Goal: Transaction & Acquisition: Download file/media

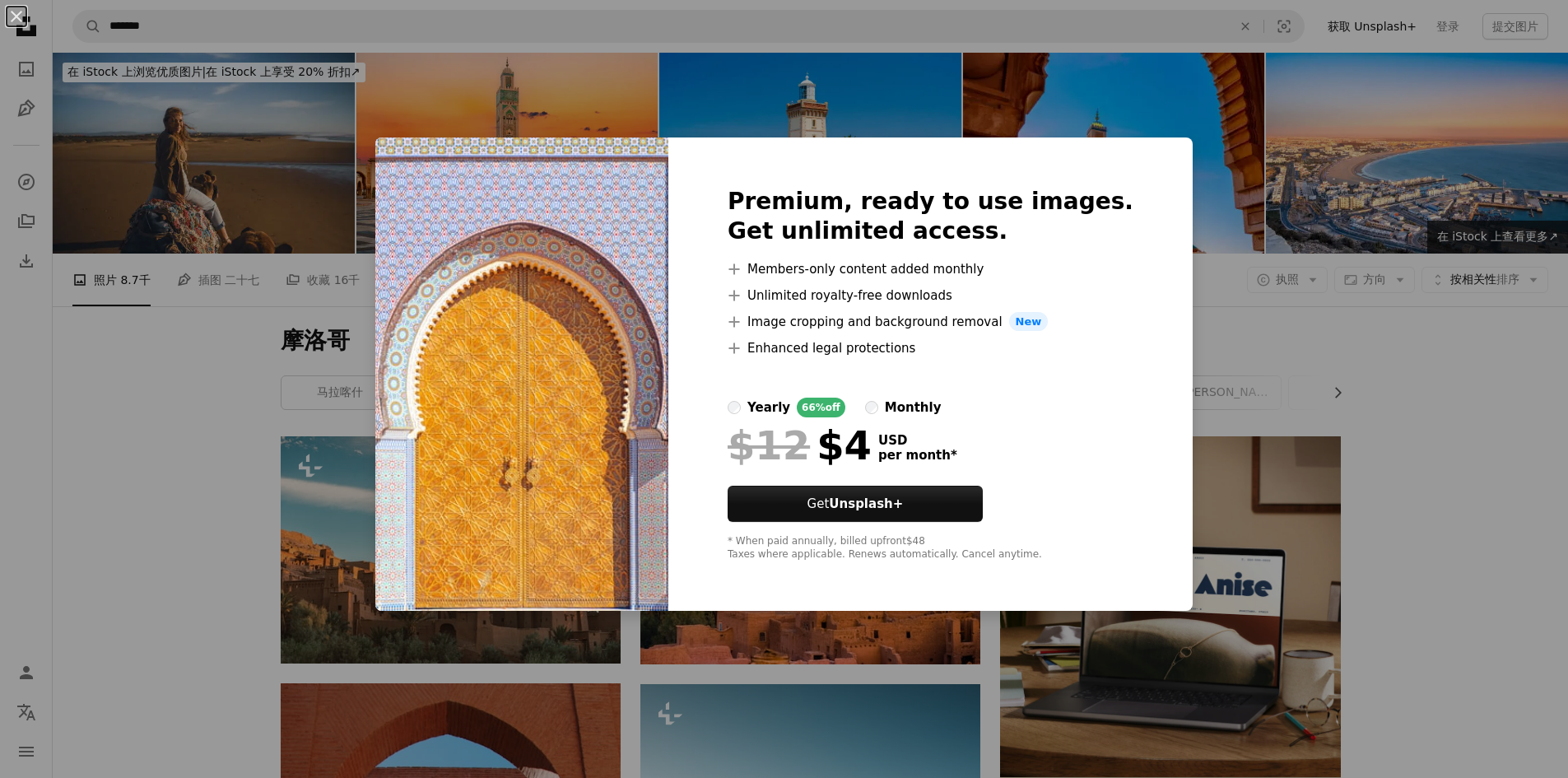
scroll to position [988, 0]
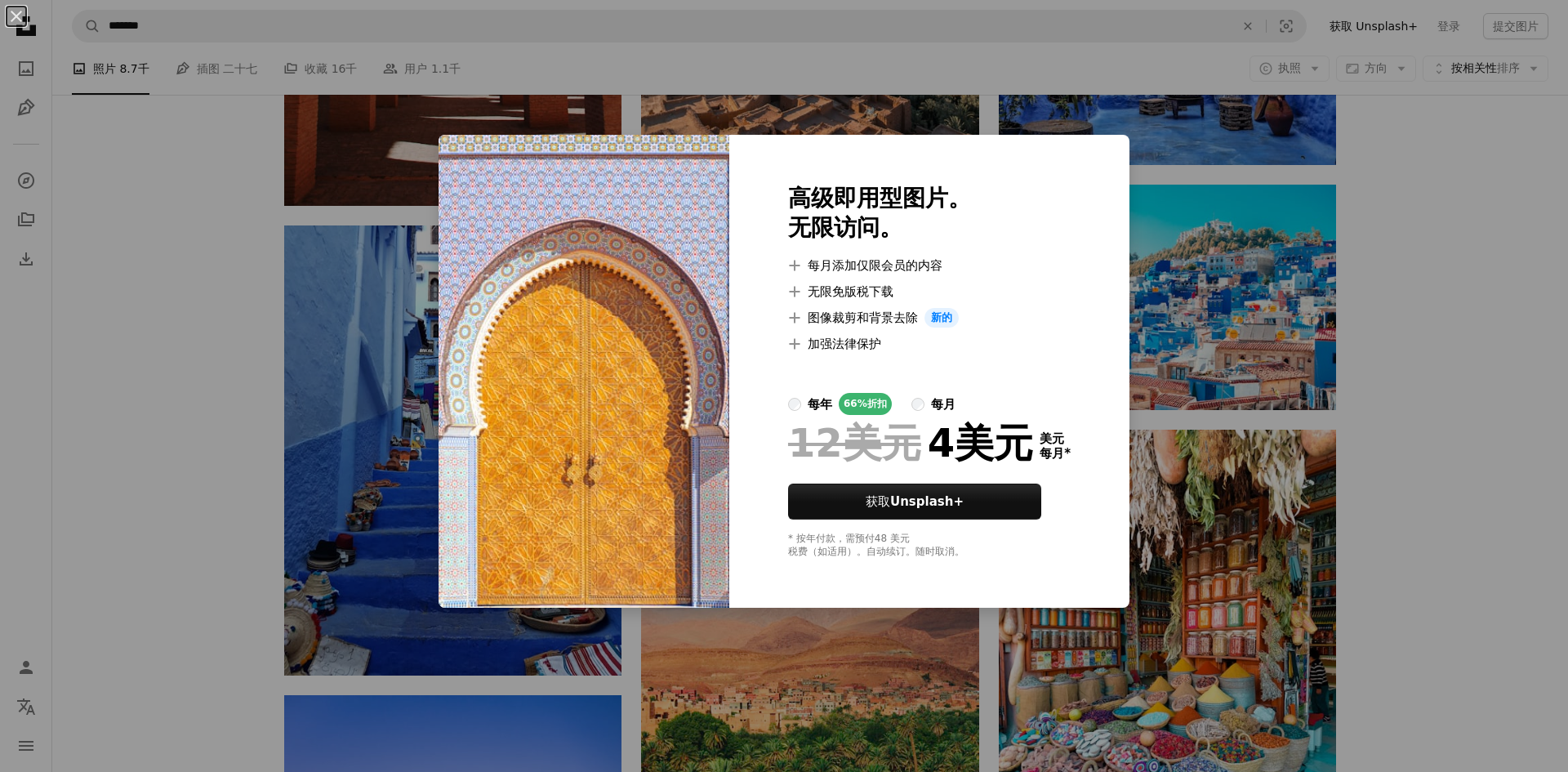
click at [1442, 387] on div "An X shape 高级即用型图片。 无限访问。 A plus sign 每月添加仅限会员的内容 A plus sign 无限免版税下载 A plus si…" at bounding box center [784, 386] width 1568 height 772
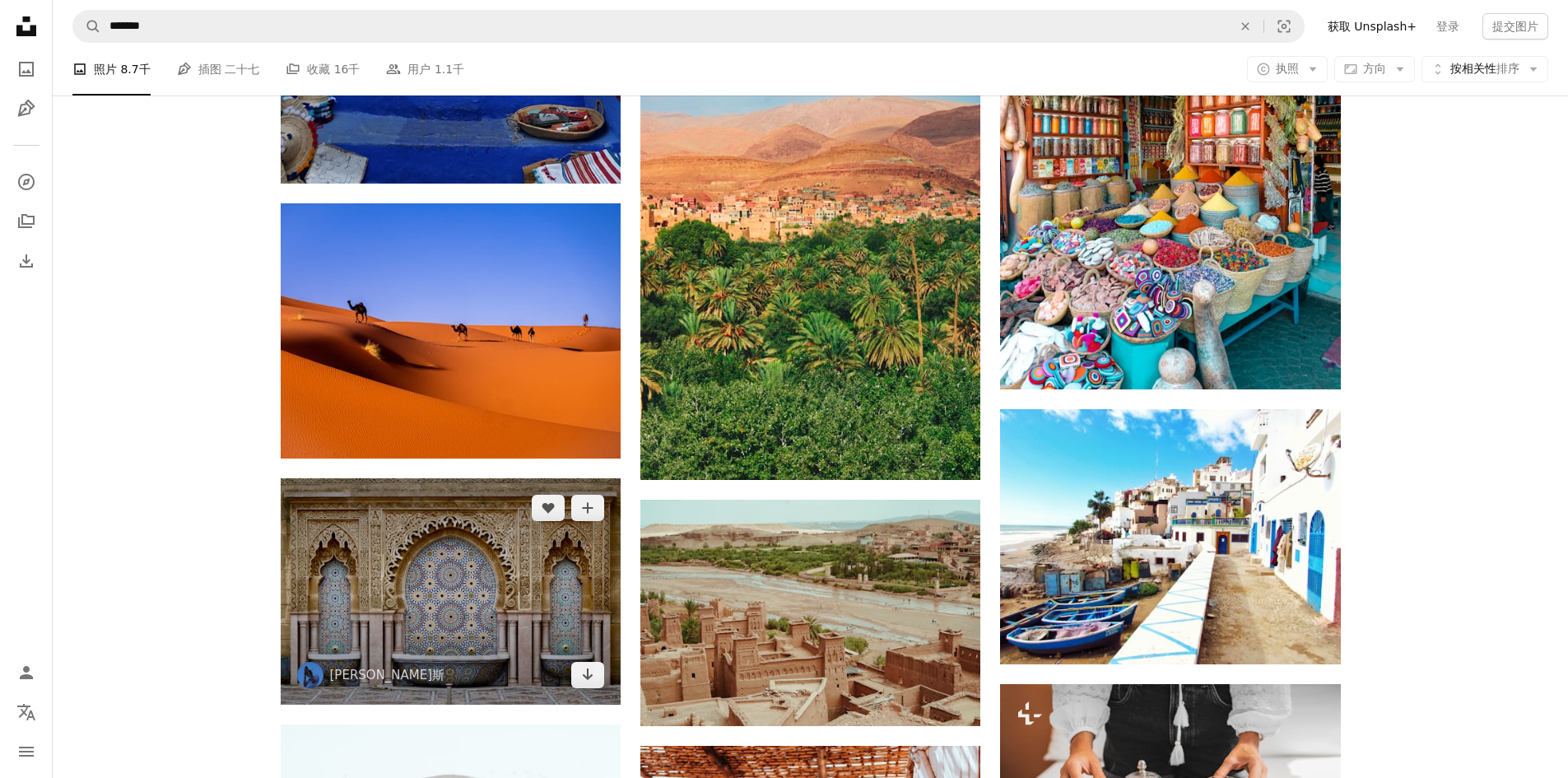
scroll to position [1564, 0]
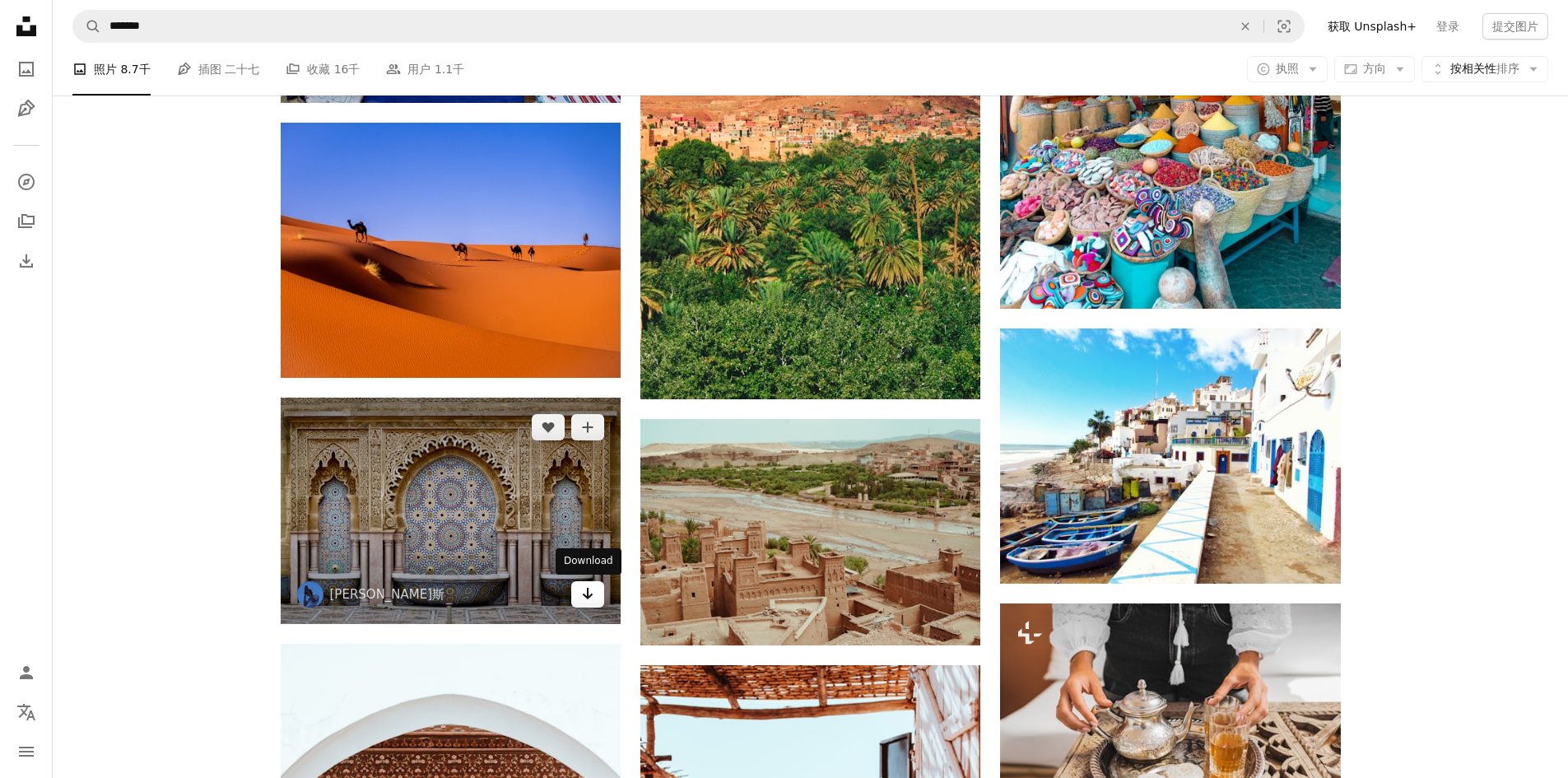
click at [576, 589] on link "Arrow pointing down" at bounding box center [587, 594] width 33 height 26
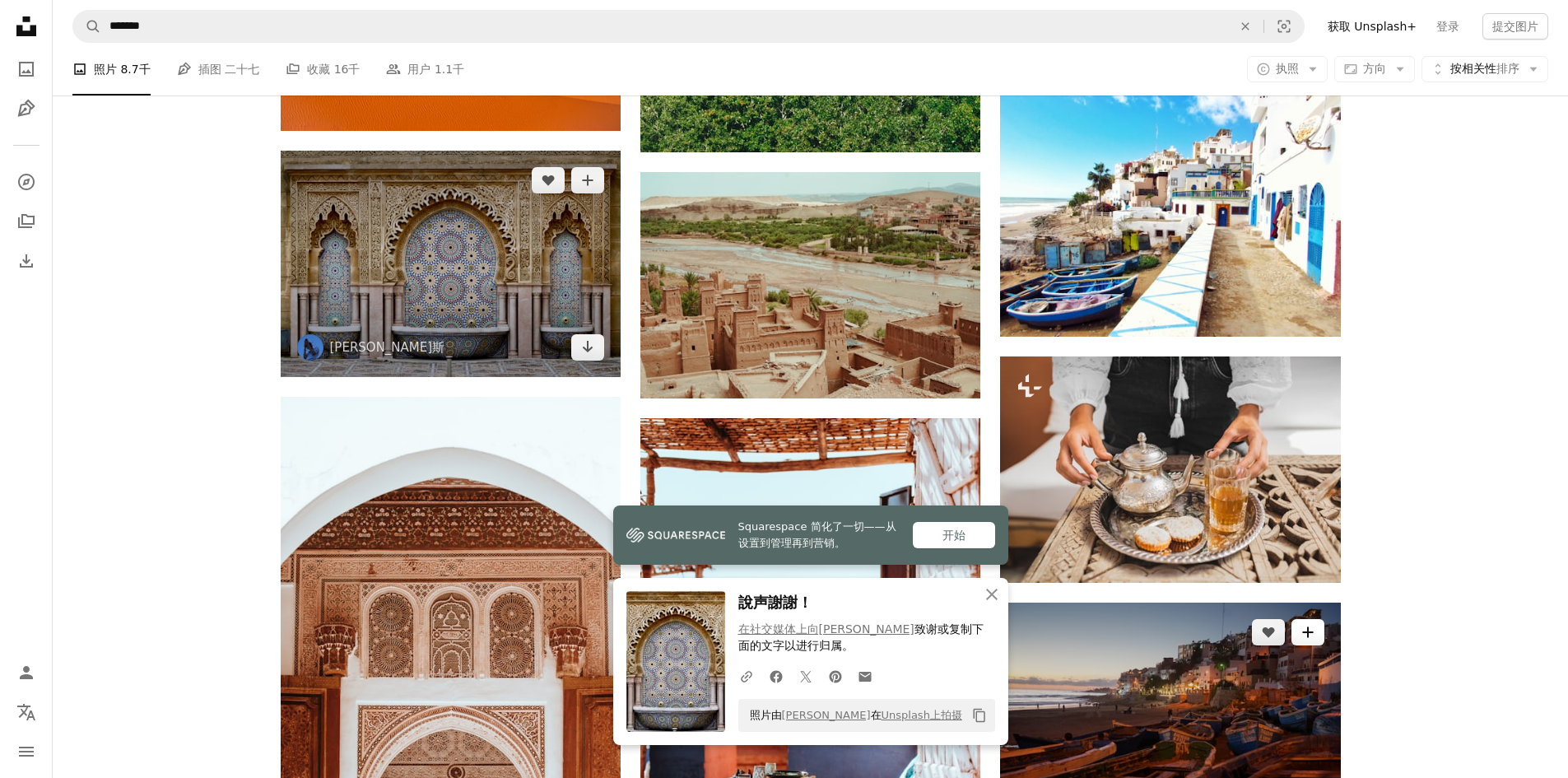
scroll to position [1893, 0]
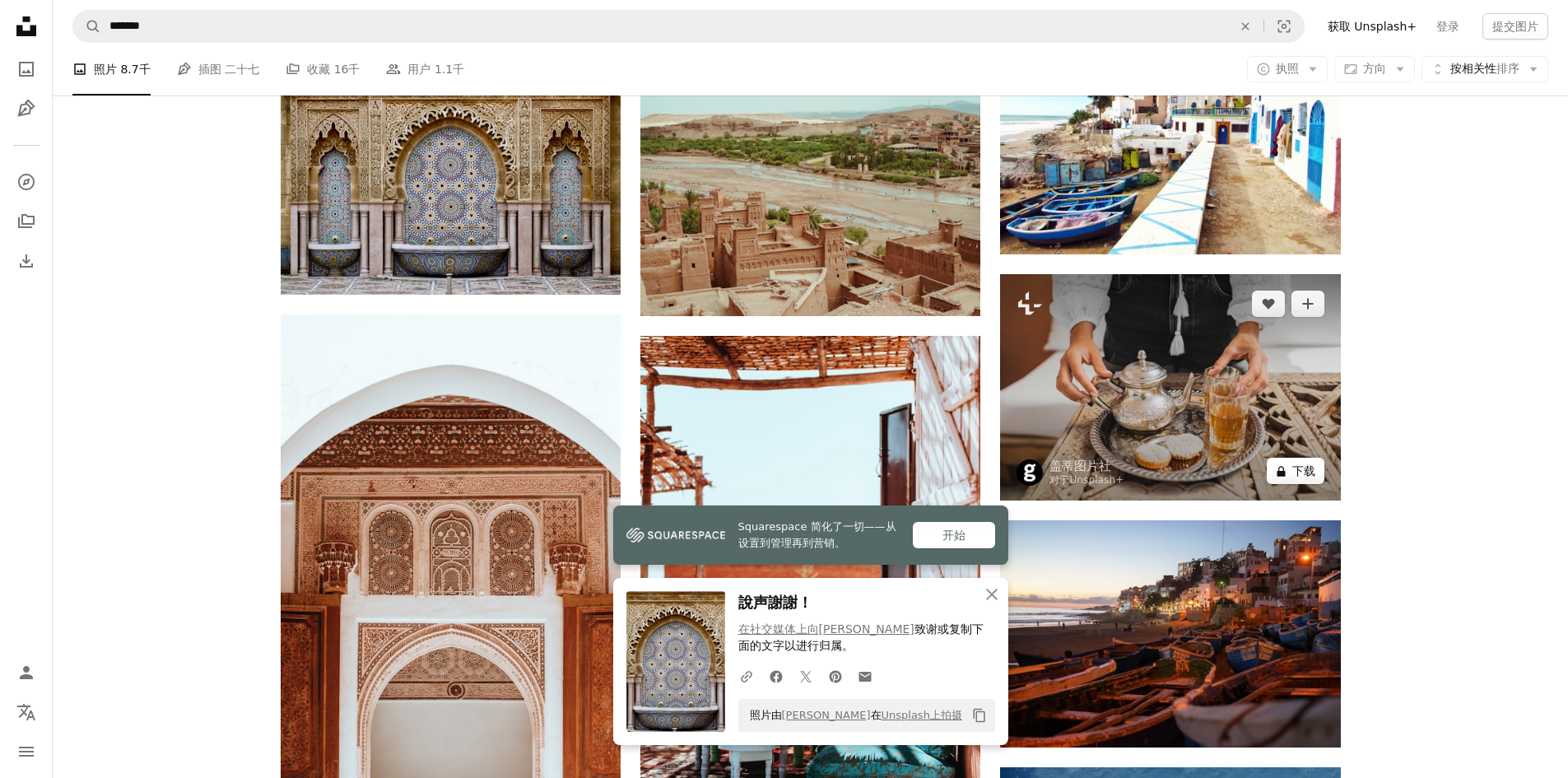
click at [1300, 464] on font "下载" at bounding box center [1303, 471] width 23 height 14
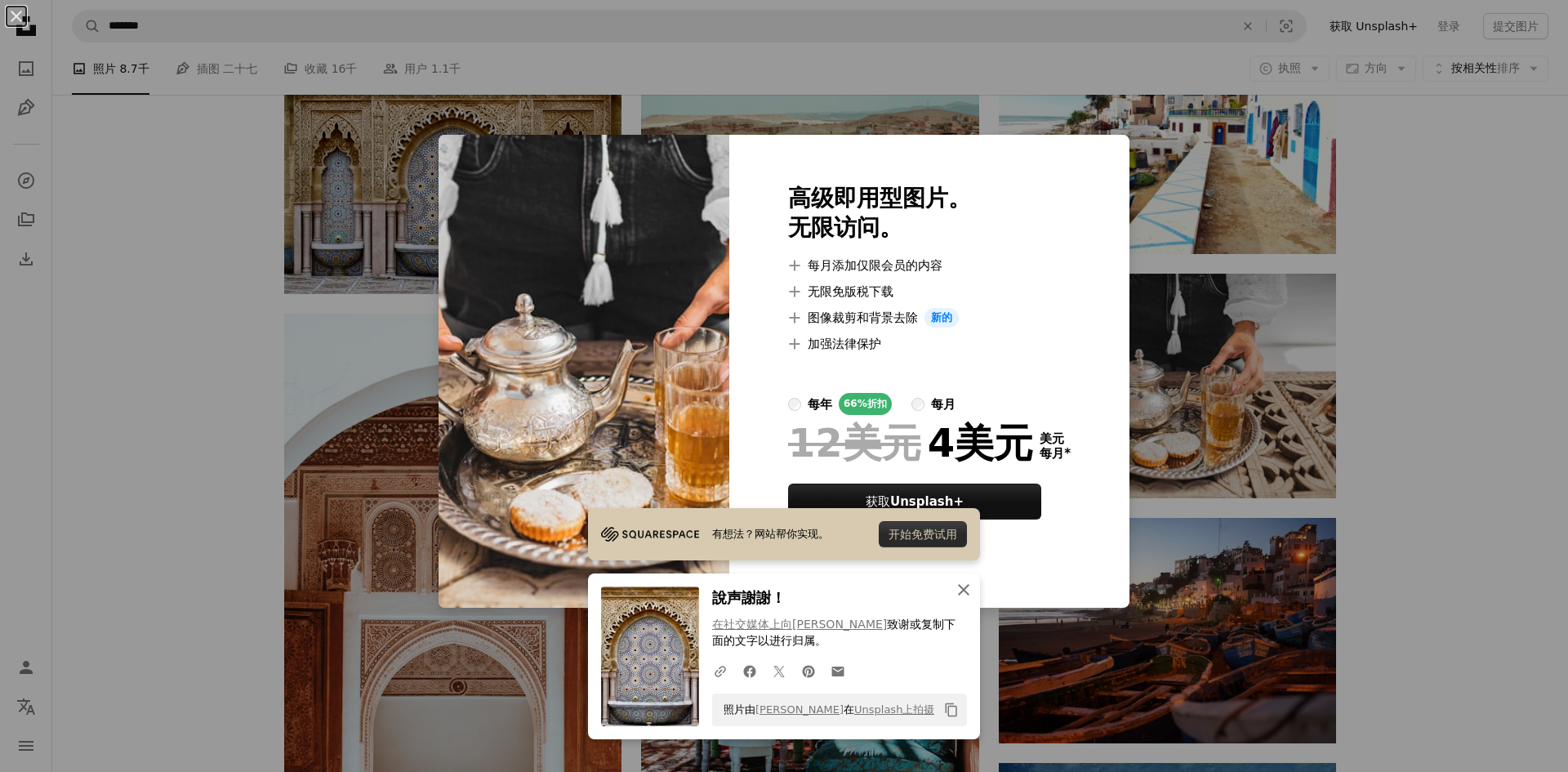
click at [954, 587] on icon "An X shape" at bounding box center [963, 589] width 19 height 19
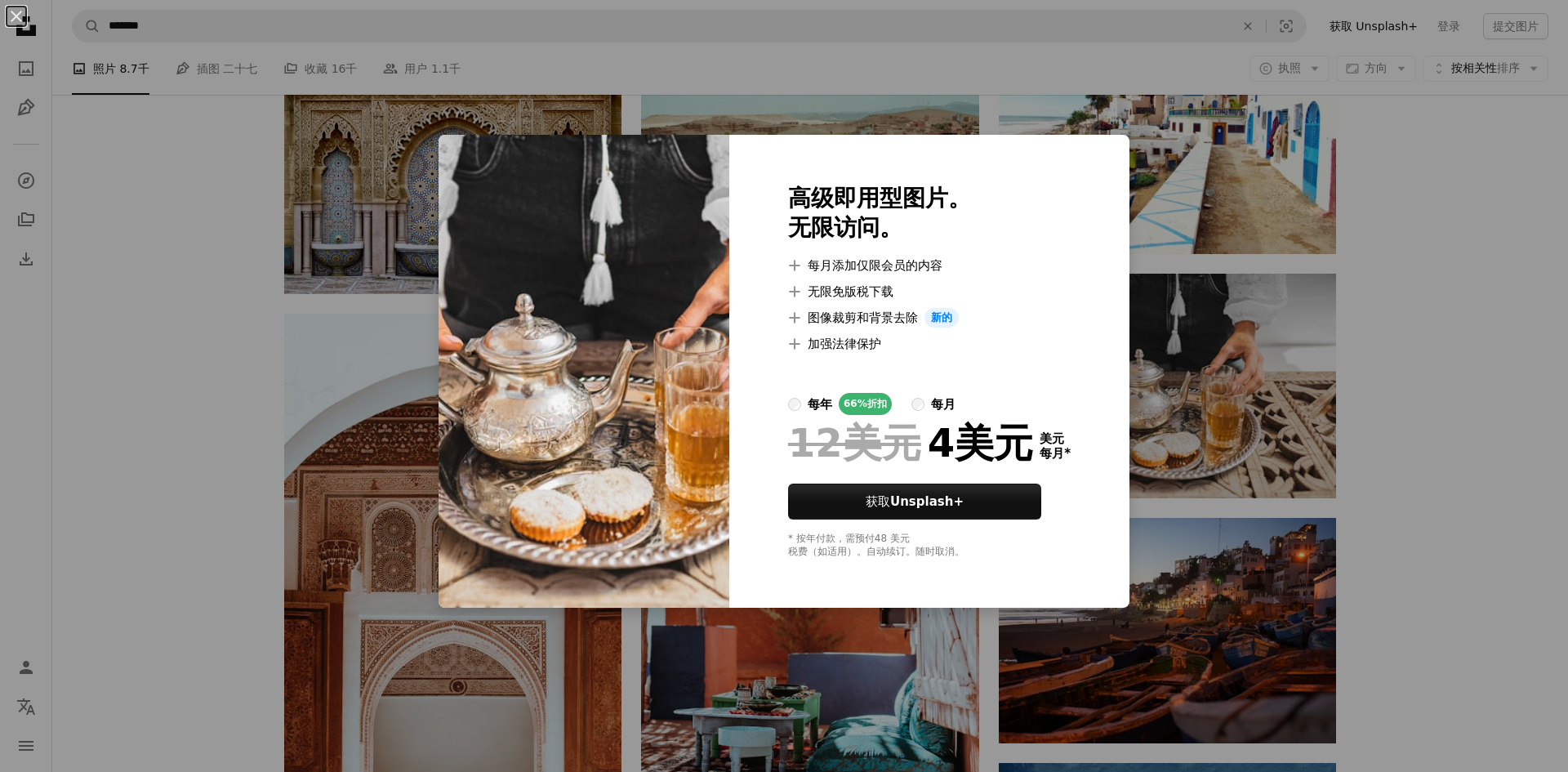
click at [1294, 291] on div "An X shape 高级即用型图片。 无限访问。 A plus sign 每月添加仅限会员的内容 A plus sign 无限免版税下载 A plus si…" at bounding box center [784, 386] width 1568 height 772
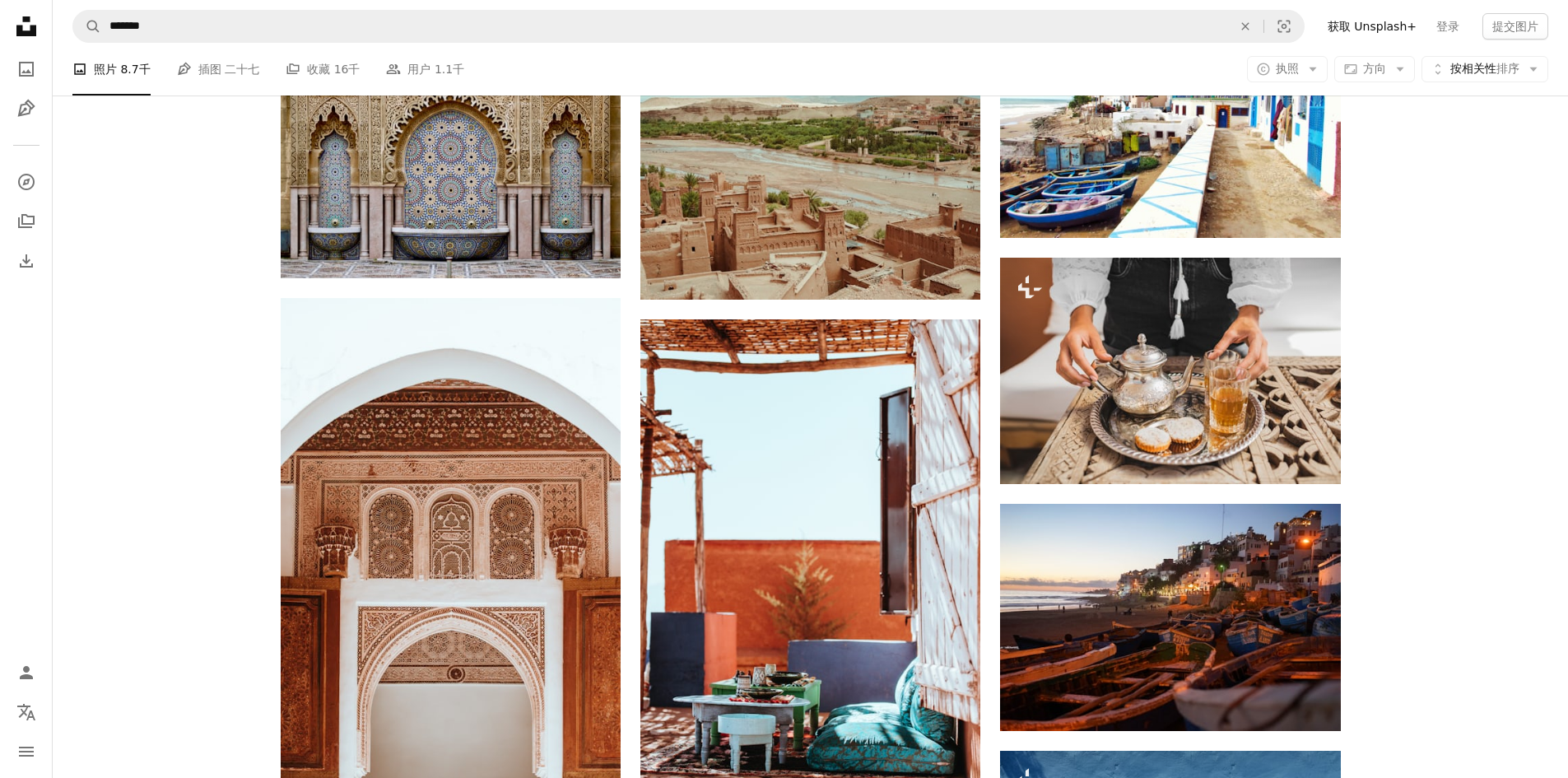
scroll to position [2140, 0]
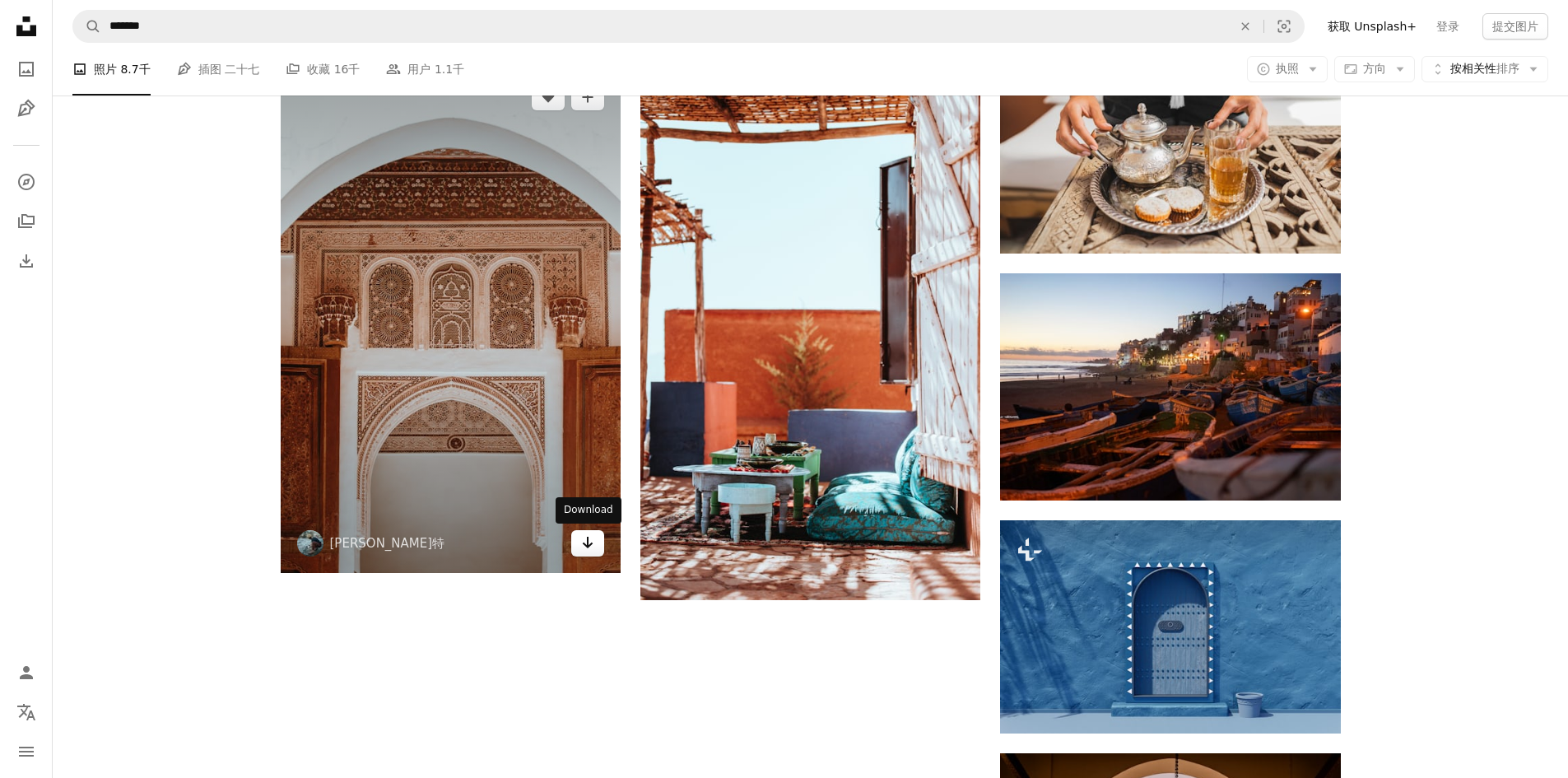
click at [583, 545] on icon "Arrow pointing down" at bounding box center [587, 542] width 14 height 19
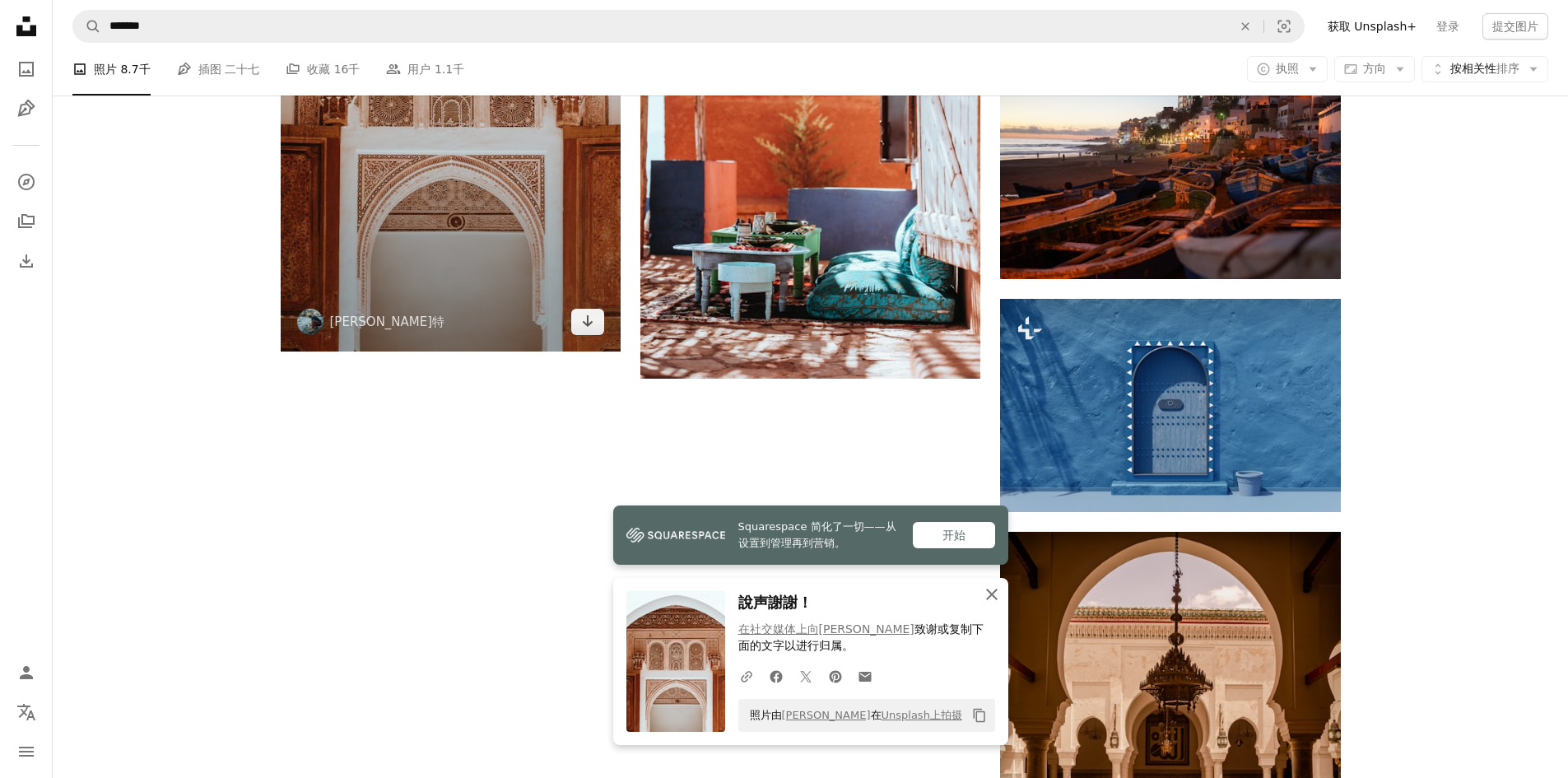
scroll to position [2387, 0]
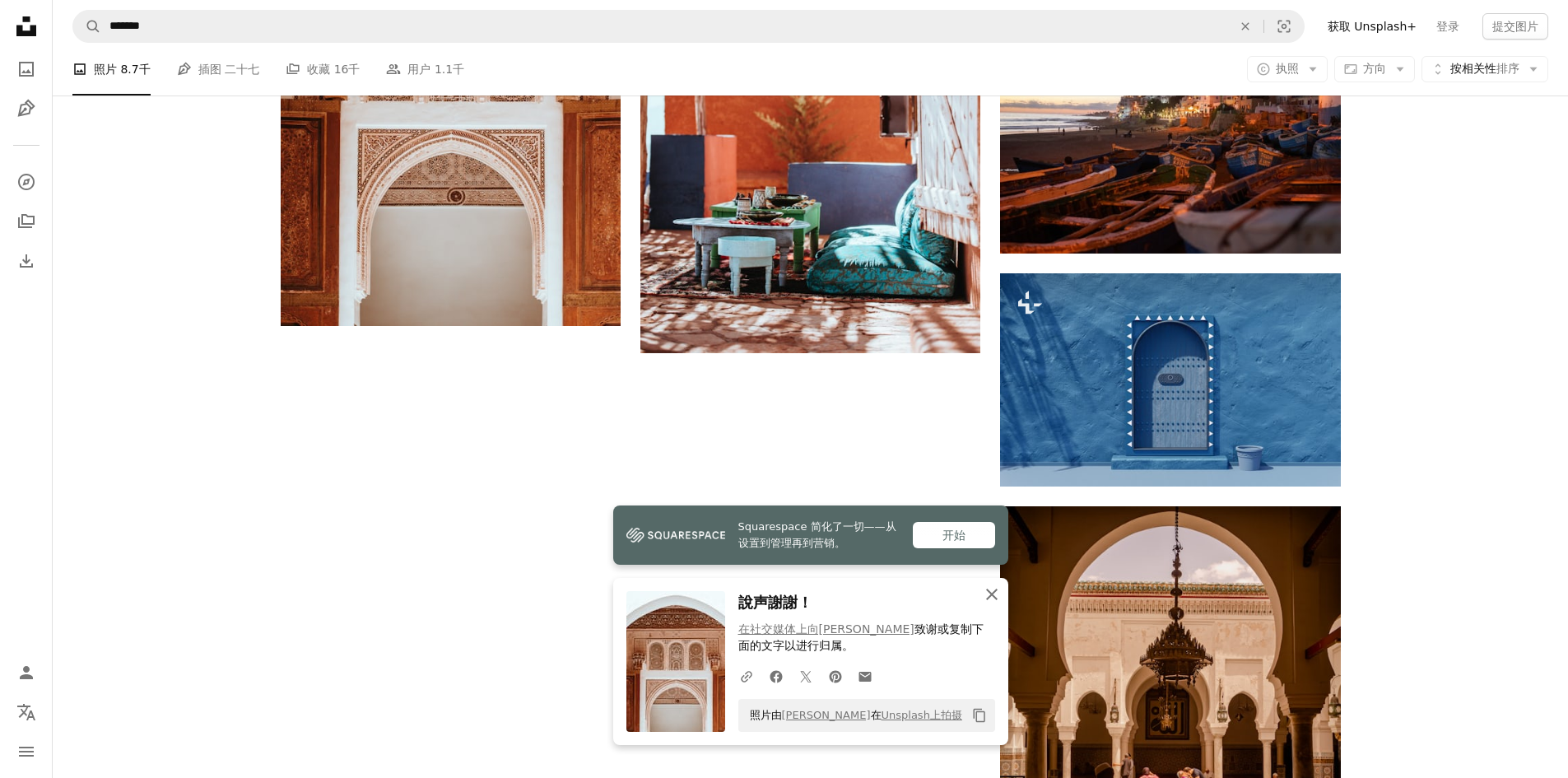
click at [992, 589] on icon "An X shape" at bounding box center [991, 594] width 19 height 19
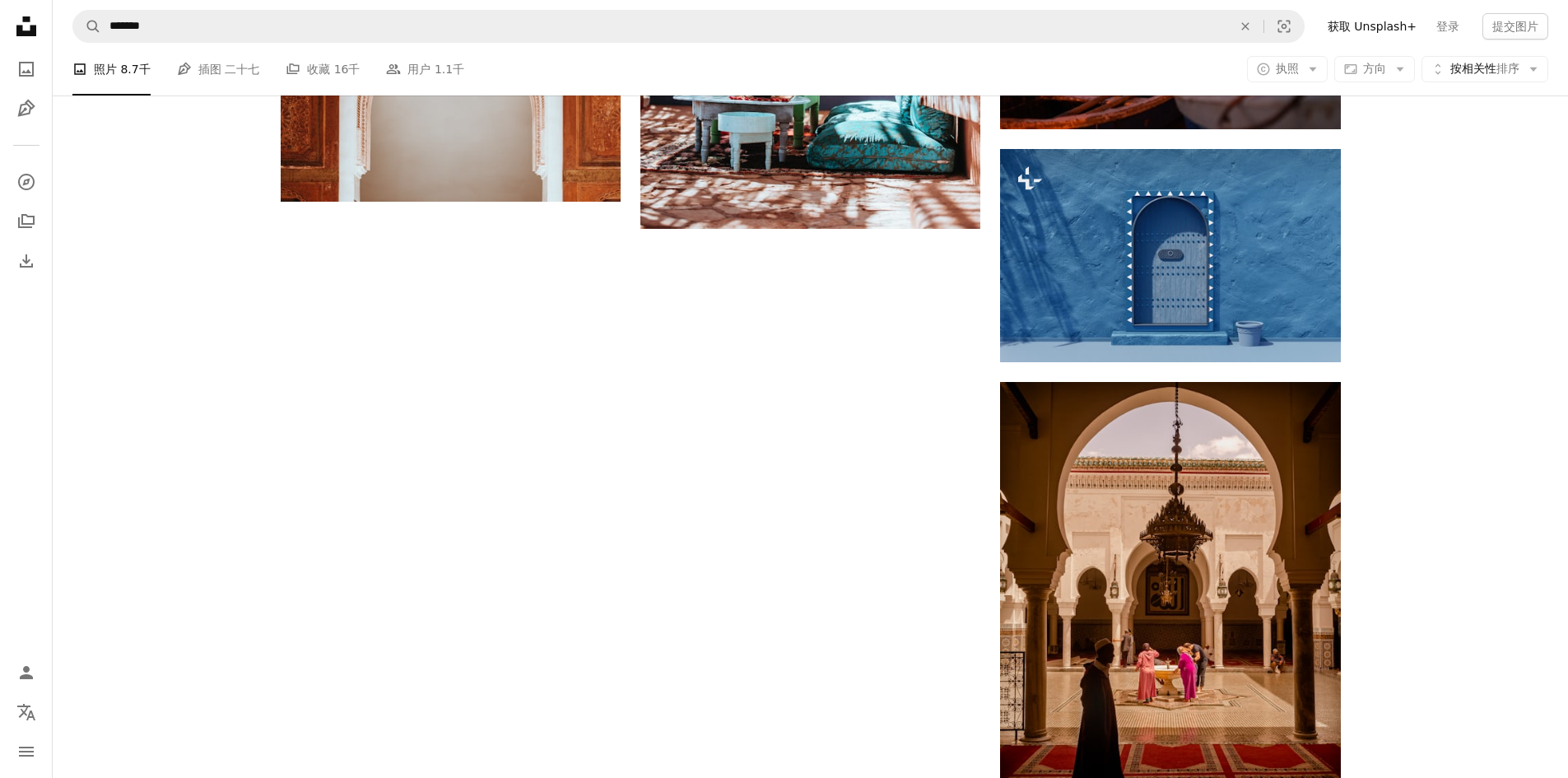
scroll to position [2717, 0]
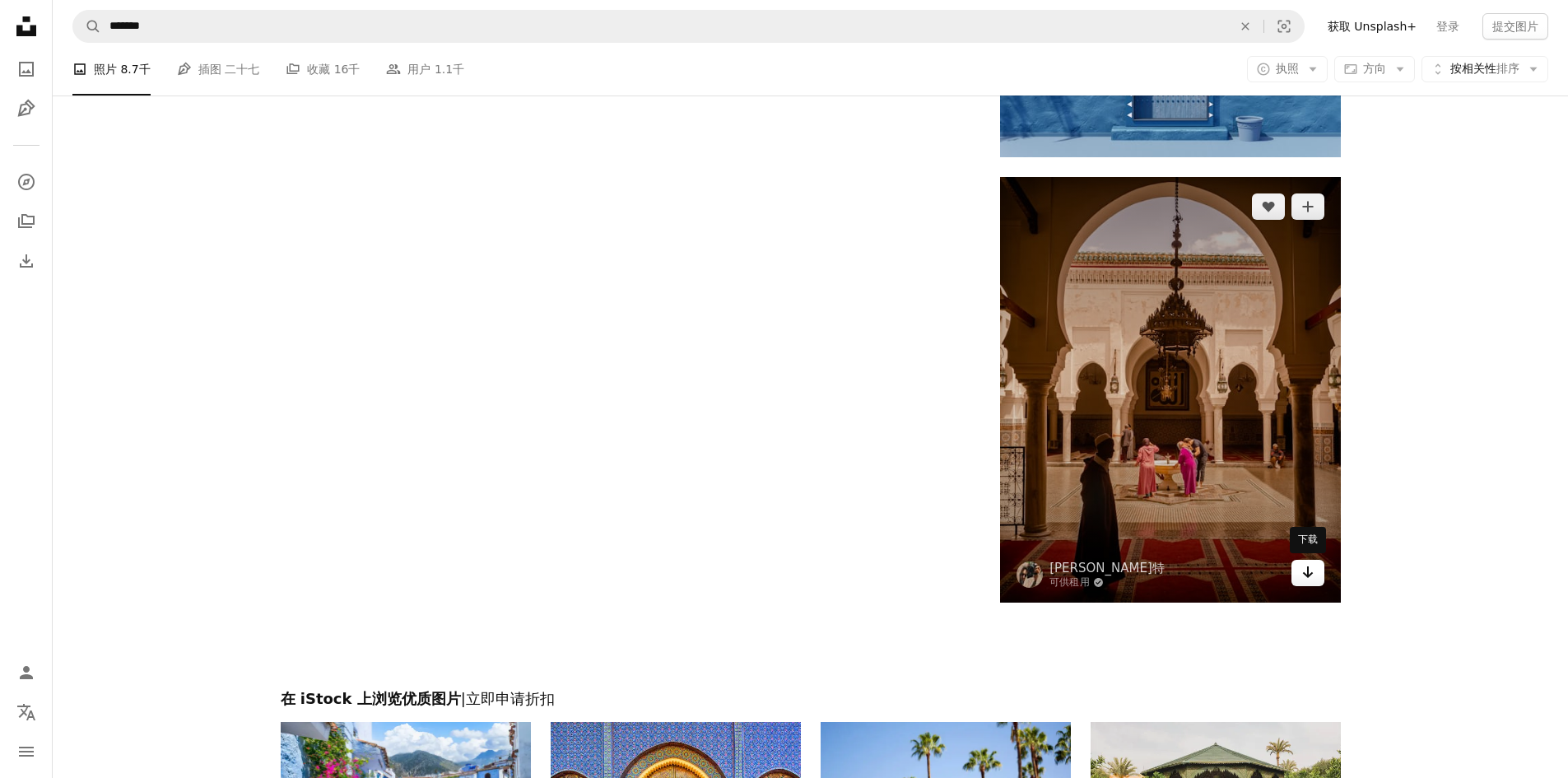
click at [1308, 574] on icon "下载" at bounding box center [1307, 573] width 11 height 12
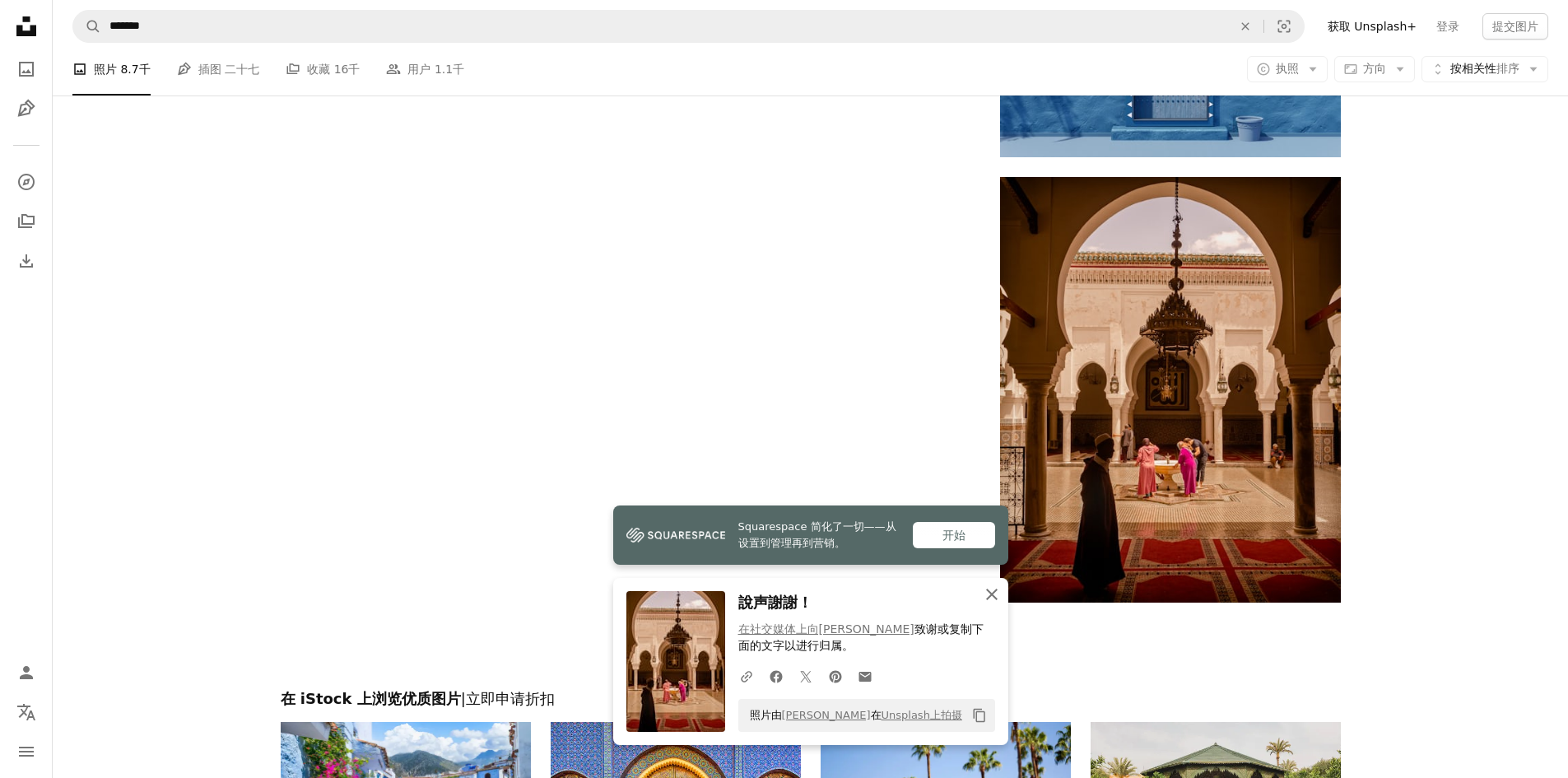
click at [986, 594] on icon "An X shape" at bounding box center [991, 594] width 19 height 19
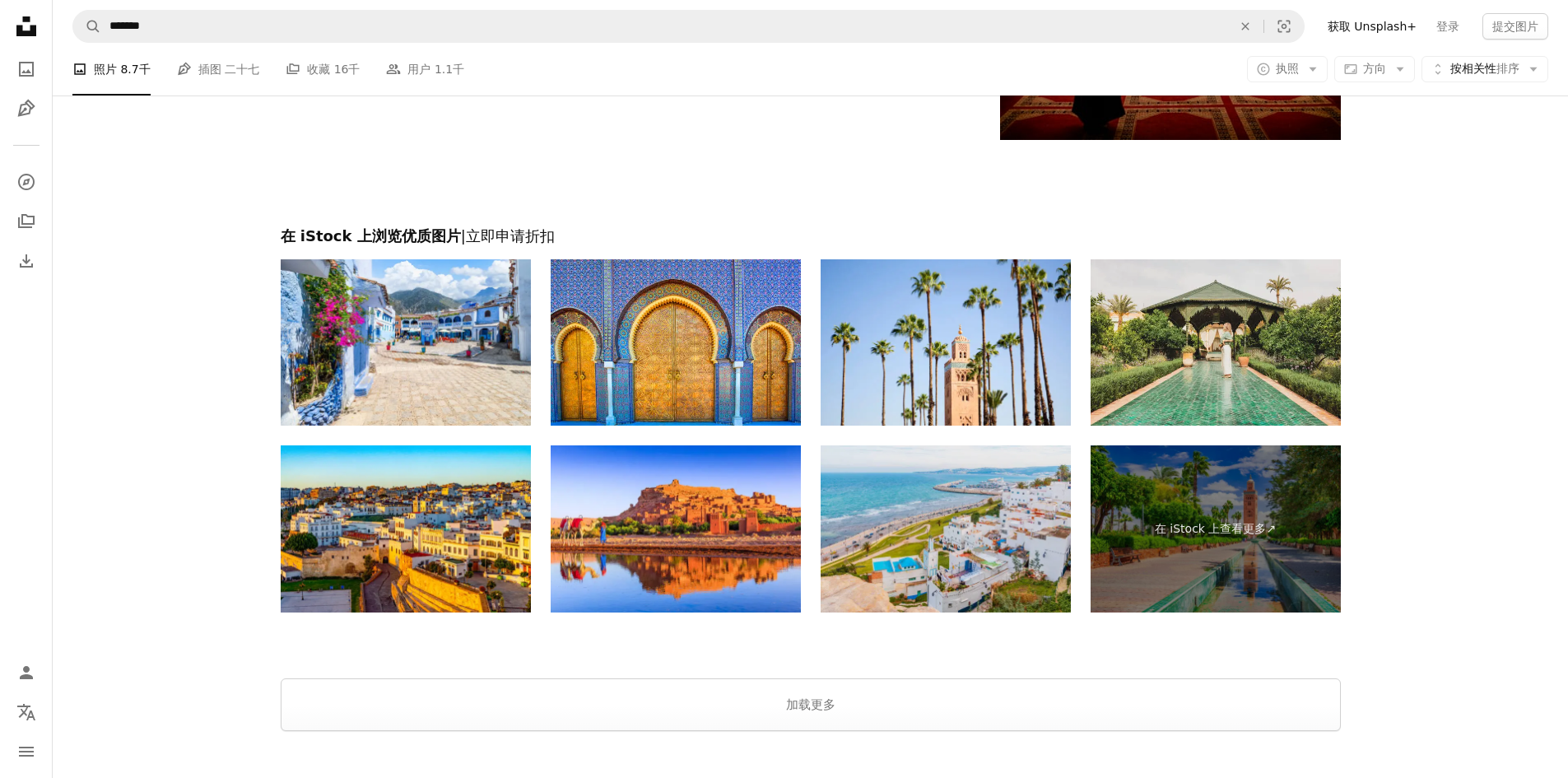
scroll to position [3211, 0]
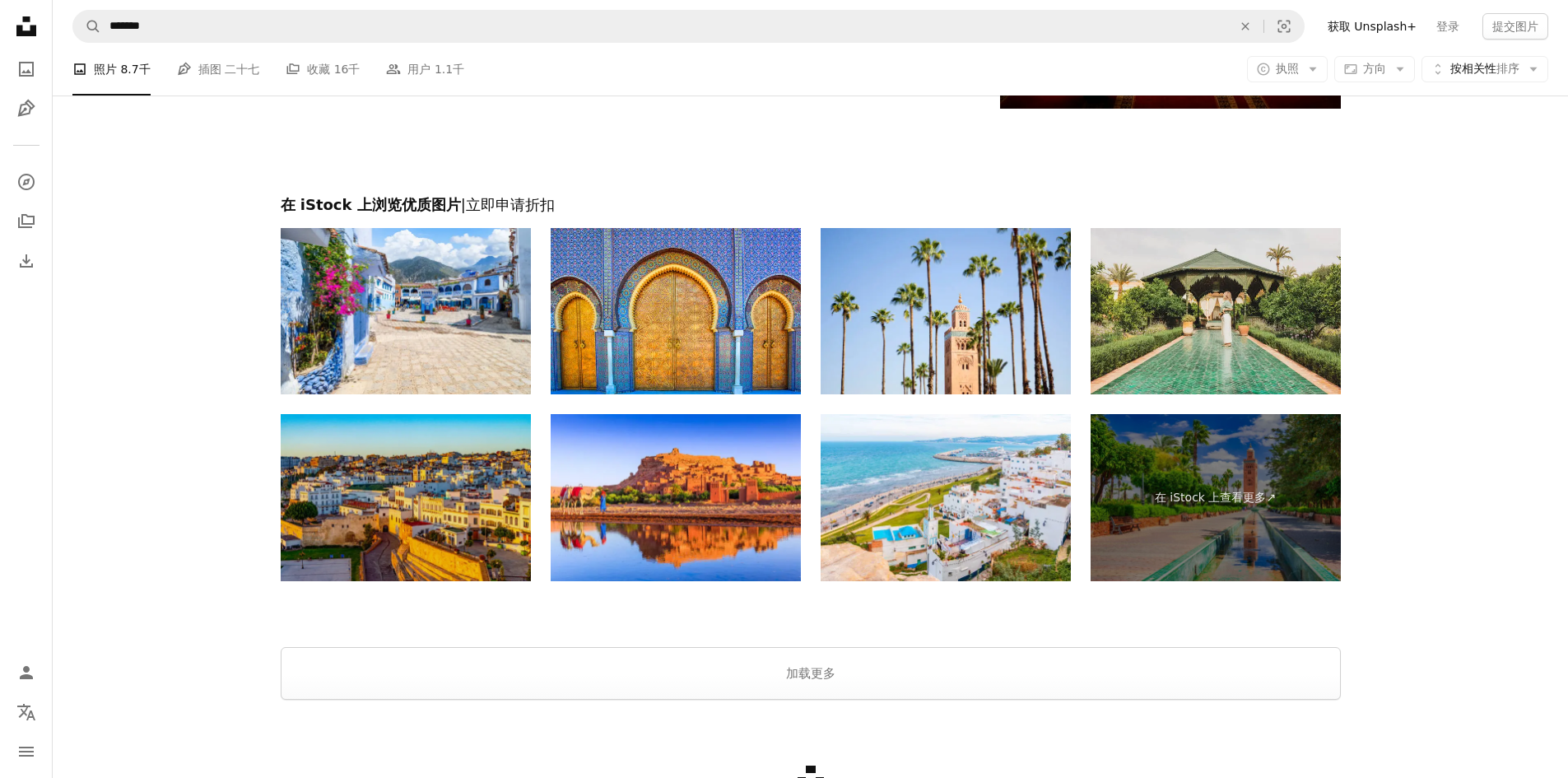
click at [509, 561] on img at bounding box center [406, 498] width 250 height 167
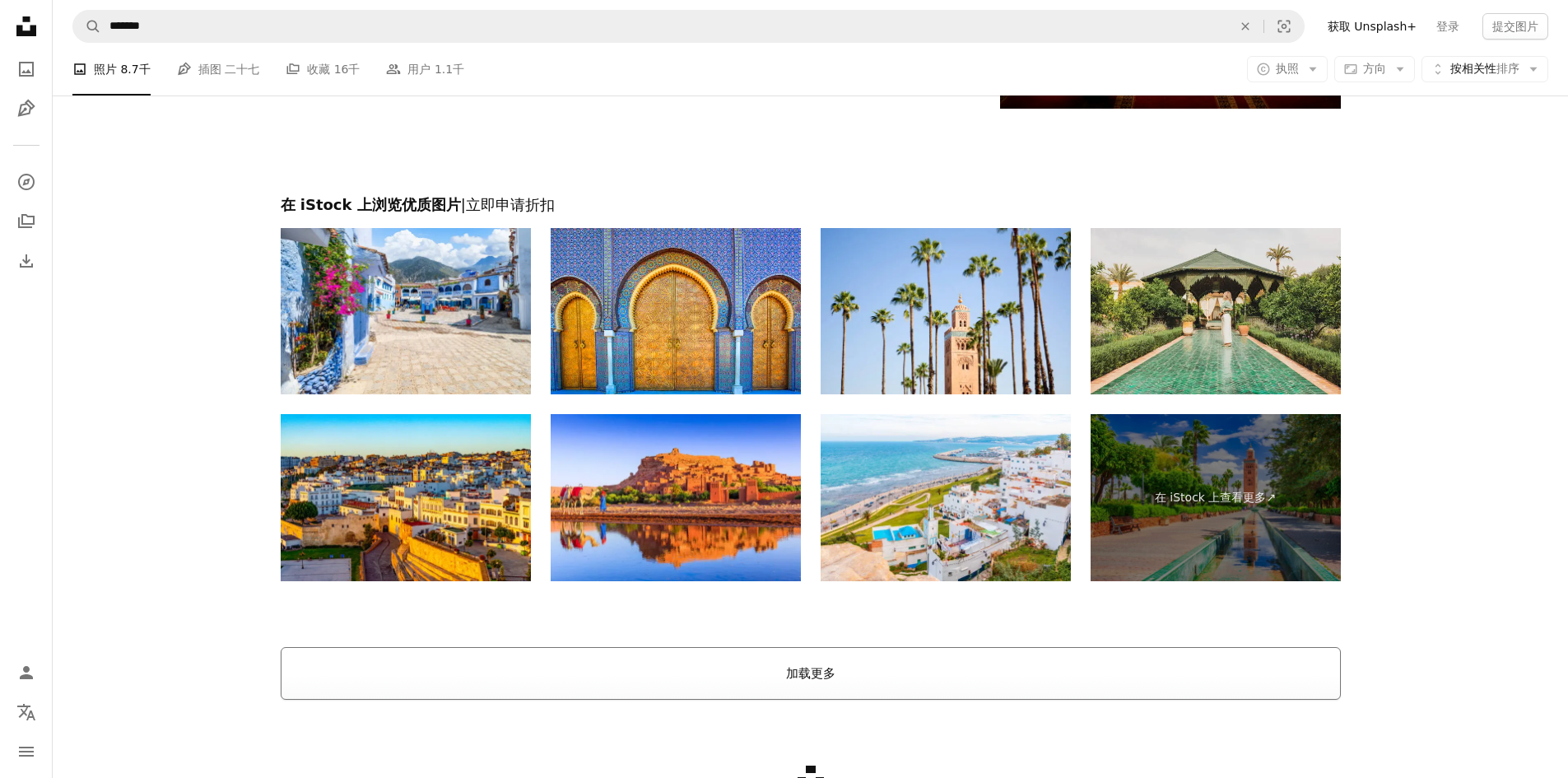
click at [808, 680] on font "加载更多" at bounding box center [811, 674] width 49 height 15
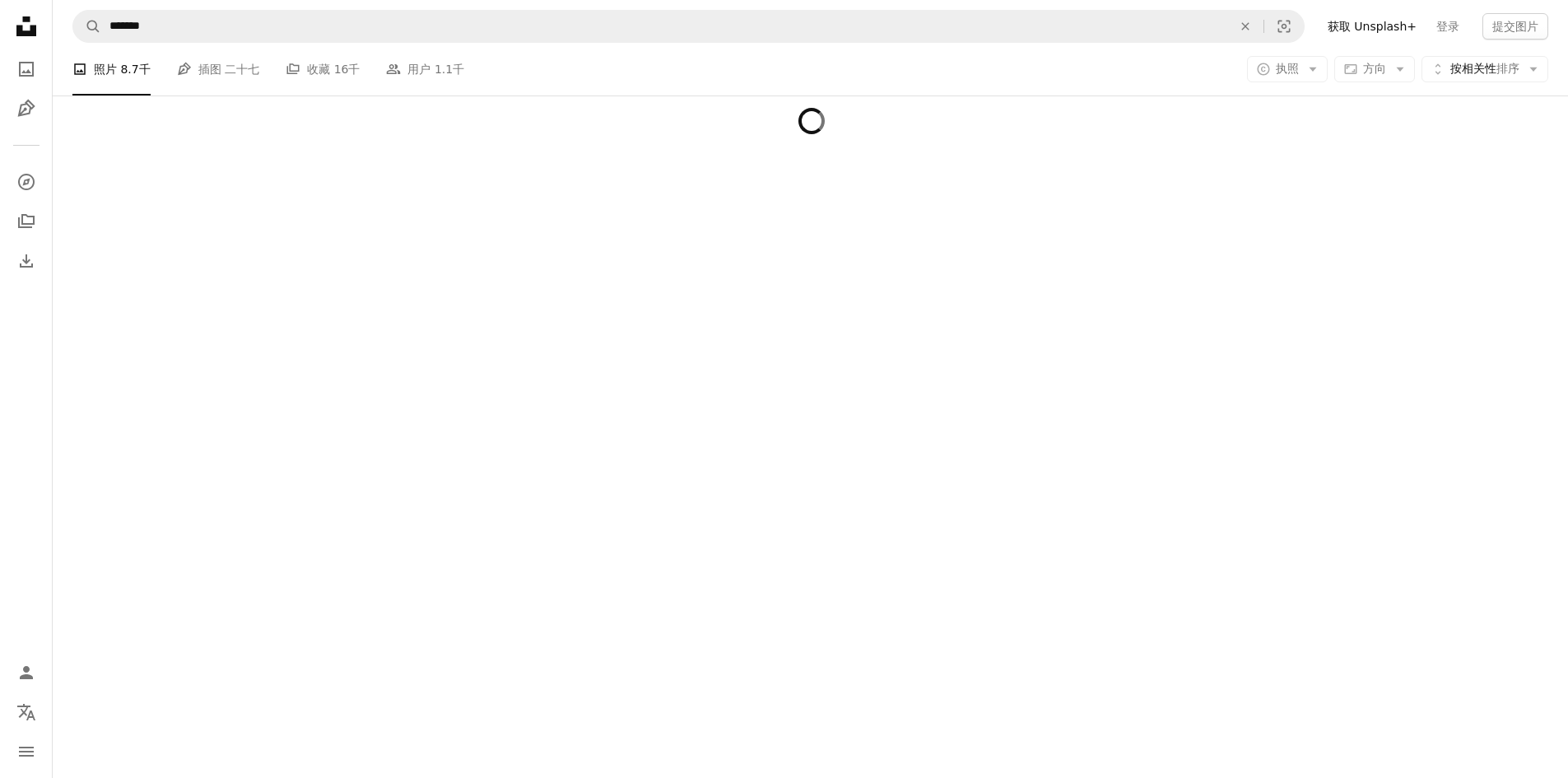
scroll to position [3259, 0]
